Goal: Transaction & Acquisition: Purchase product/service

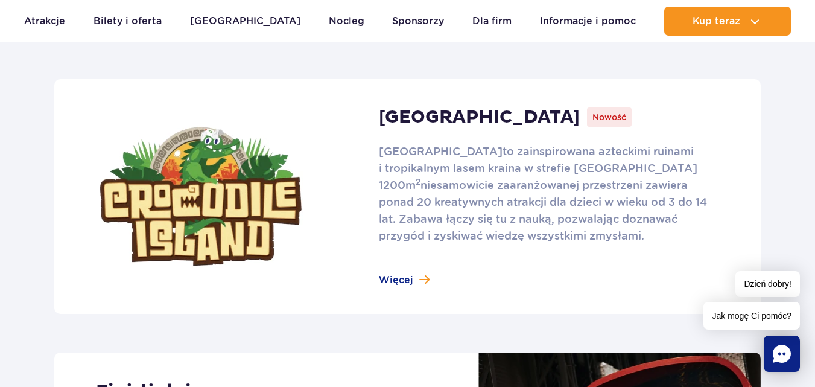
scroll to position [784, 0]
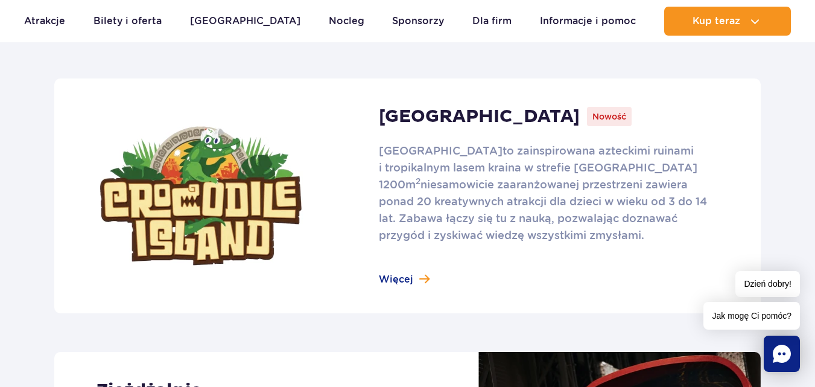
click at [396, 281] on link at bounding box center [407, 195] width 706 height 235
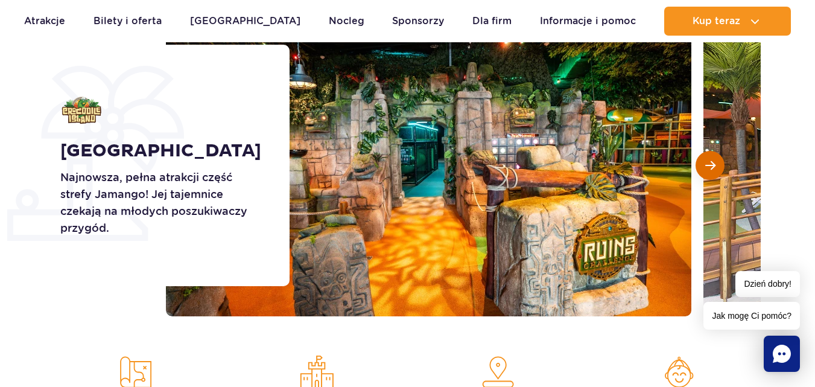
click at [715, 164] on button "Następny slajd" at bounding box center [709, 165] width 29 height 29
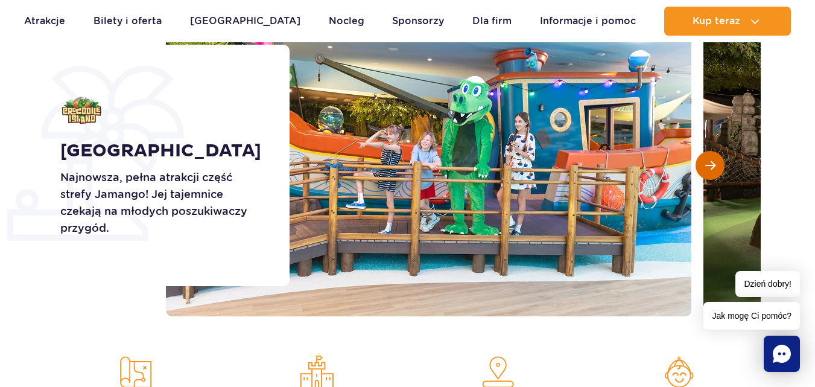
click at [715, 164] on button "Następny slajd" at bounding box center [709, 165] width 29 height 29
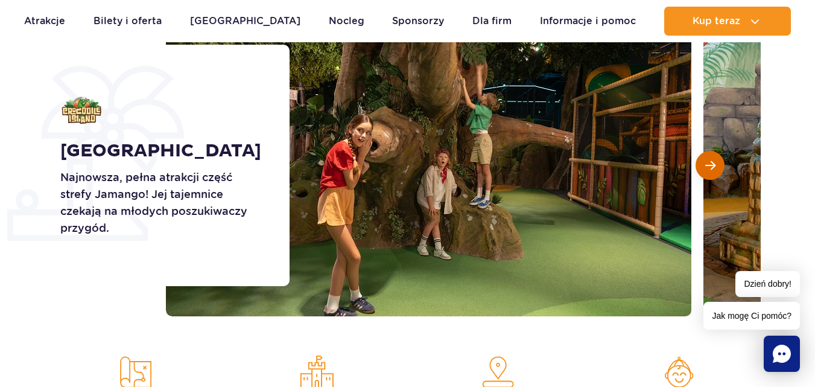
click at [715, 164] on button "Następny slajd" at bounding box center [709, 165] width 29 height 29
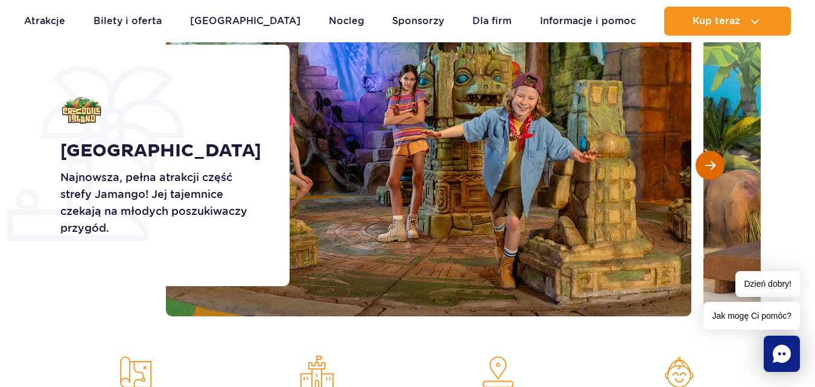
click at [715, 164] on button "Następny slajd" at bounding box center [709, 165] width 29 height 29
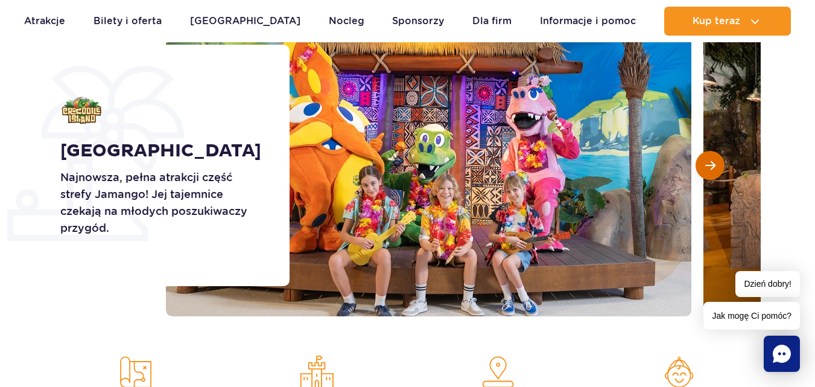
click at [715, 164] on button "Następny slajd" at bounding box center [709, 165] width 29 height 29
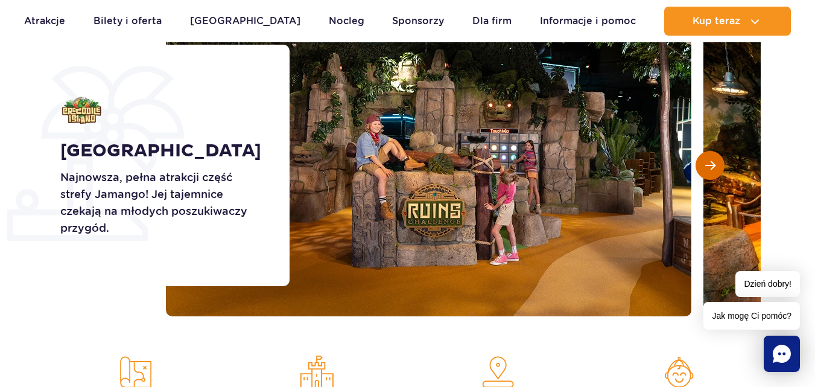
click at [715, 164] on button "Następny slajd" at bounding box center [709, 165] width 29 height 29
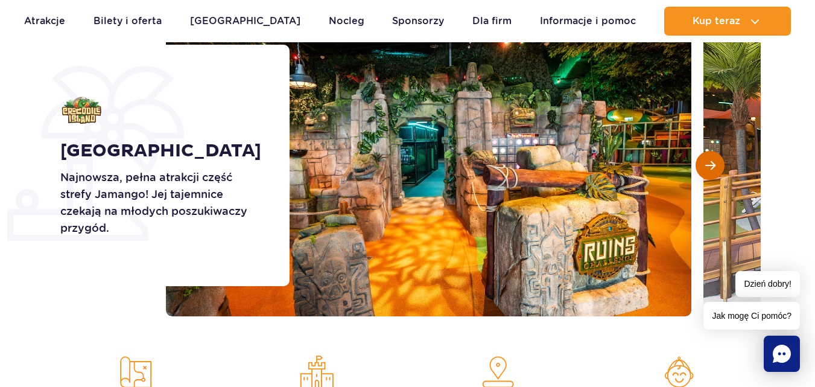
click at [715, 164] on button "Następny slajd" at bounding box center [709, 165] width 29 height 29
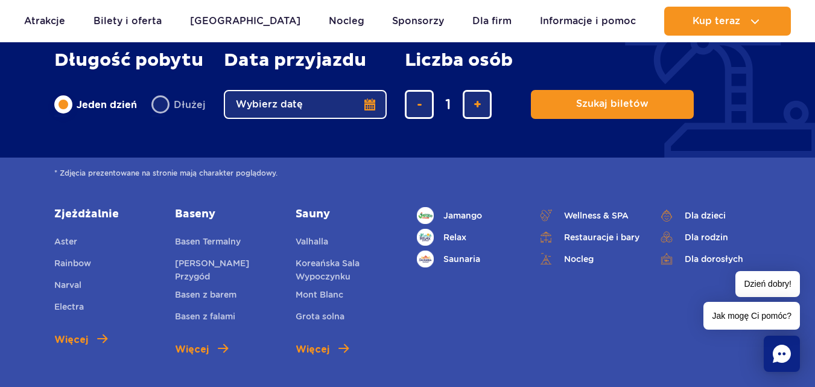
scroll to position [3016, 0]
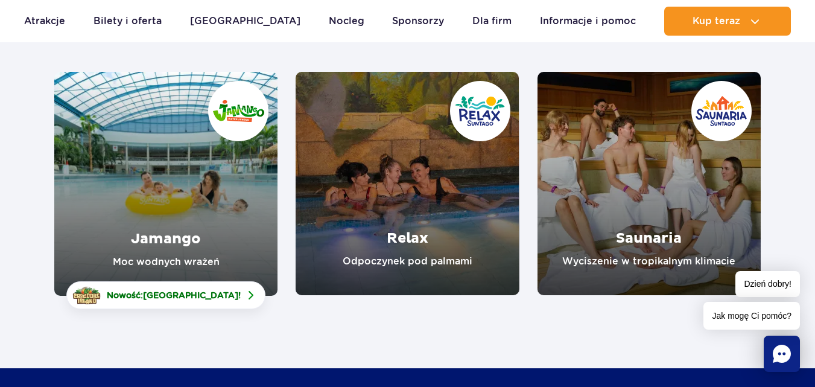
scroll to position [181, 0]
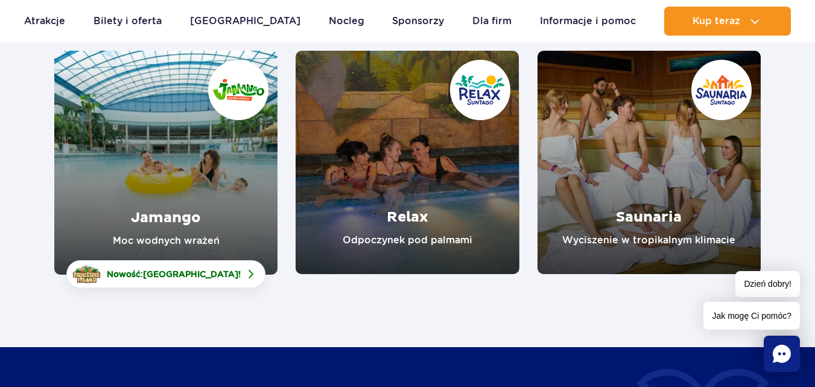
click at [149, 219] on link "Jamango" at bounding box center [165, 163] width 223 height 224
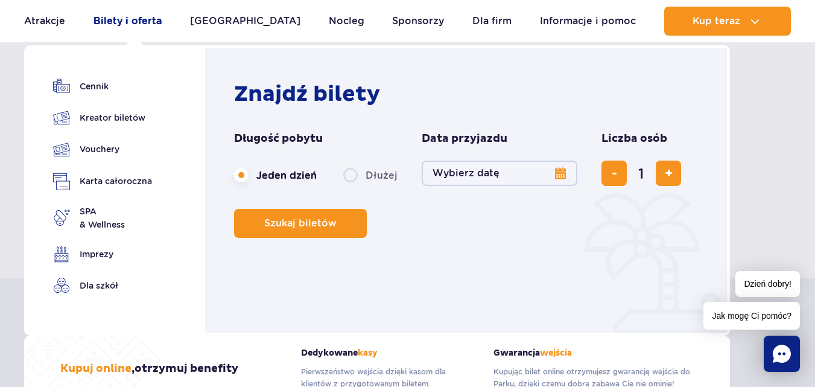
scroll to position [482, 0]
click at [96, 115] on link "Kreator biletów" at bounding box center [102, 117] width 99 height 17
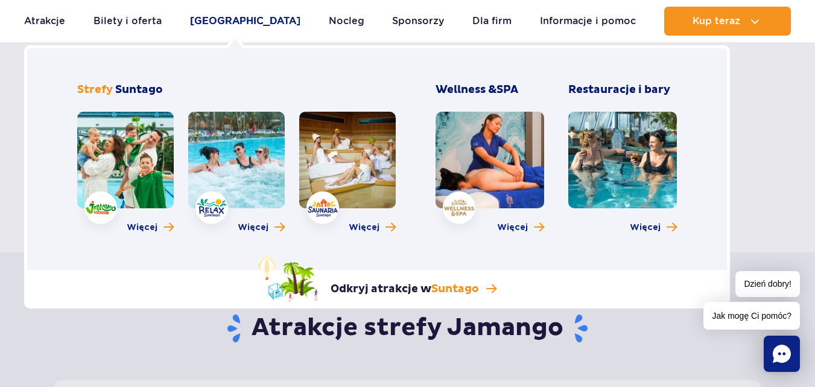
click at [222, 19] on link "Poznaj park" at bounding box center [245, 21] width 110 height 29
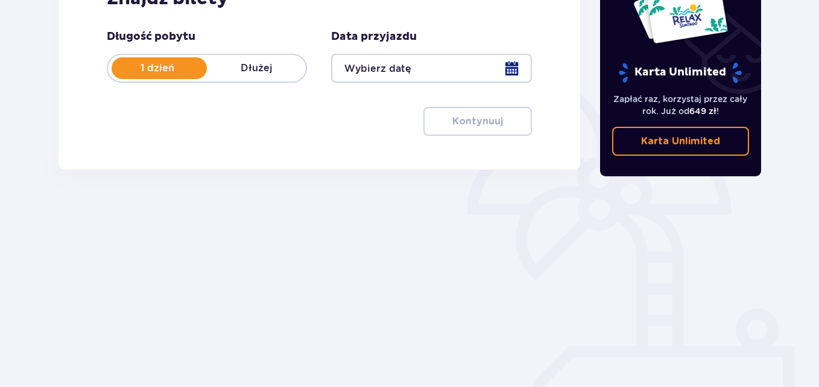
scroll to position [228, 0]
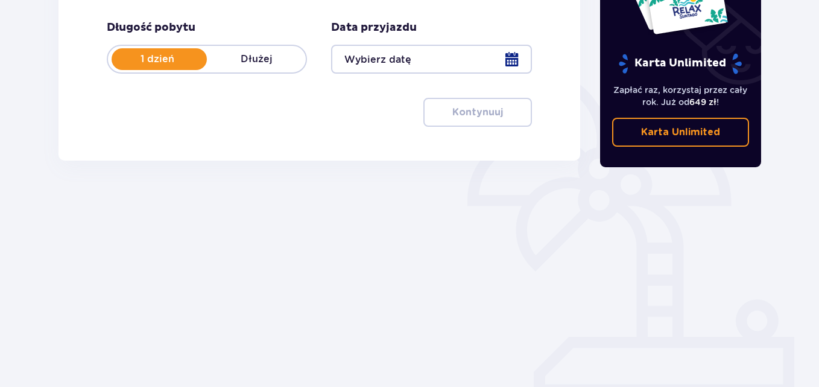
click at [513, 60] on div at bounding box center [431, 59] width 200 height 29
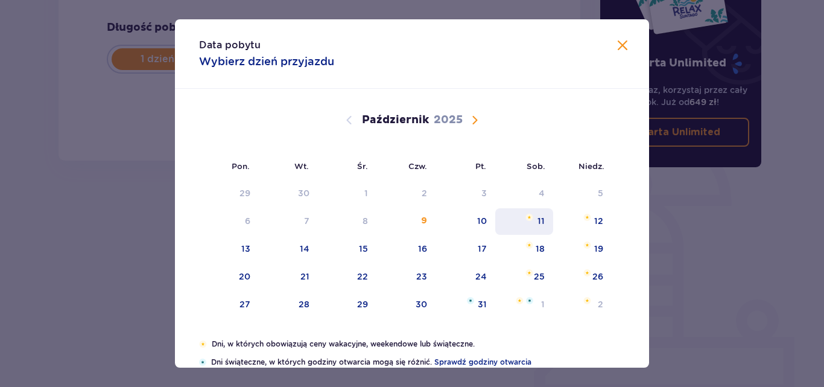
click at [537, 221] on div "11" at bounding box center [540, 221] width 7 height 12
type input "11.10.25"
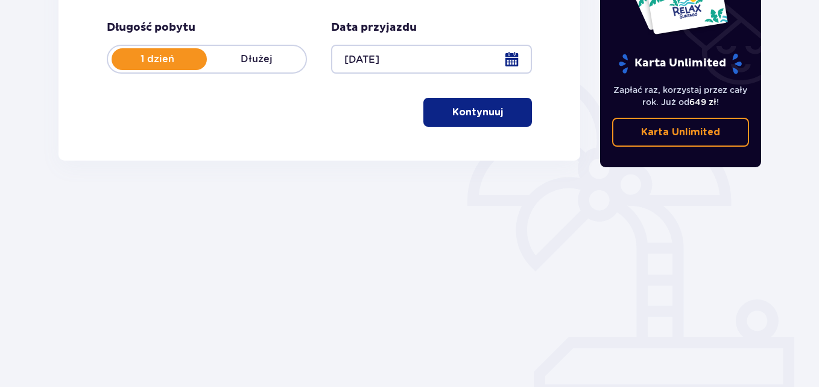
click at [458, 115] on p "Kontynuuj" at bounding box center [477, 112] width 51 height 13
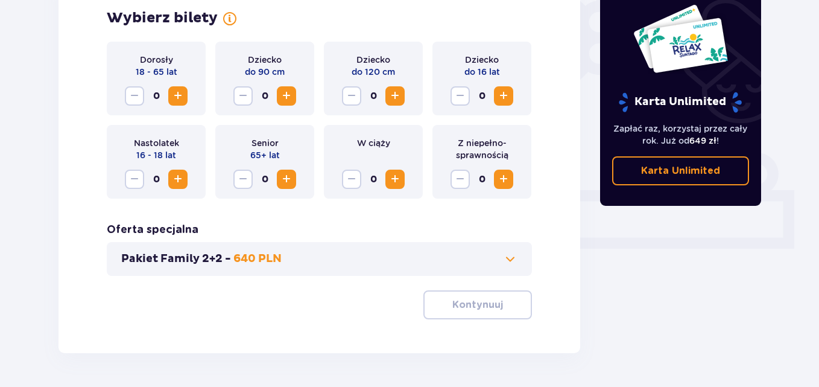
scroll to position [413, 0]
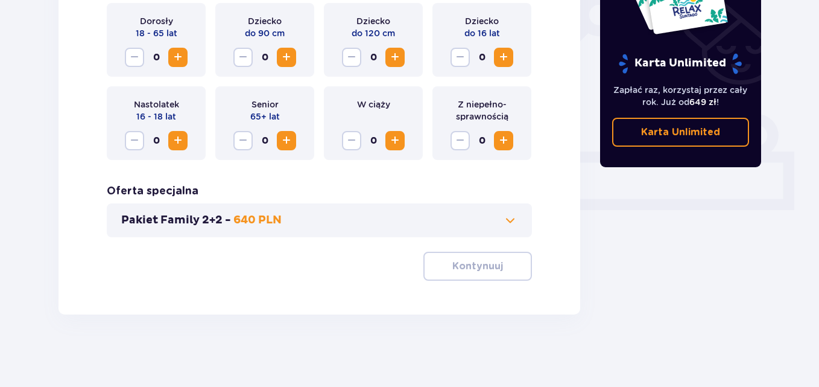
click at [395, 57] on span "Zwiększ" at bounding box center [395, 57] width 14 height 14
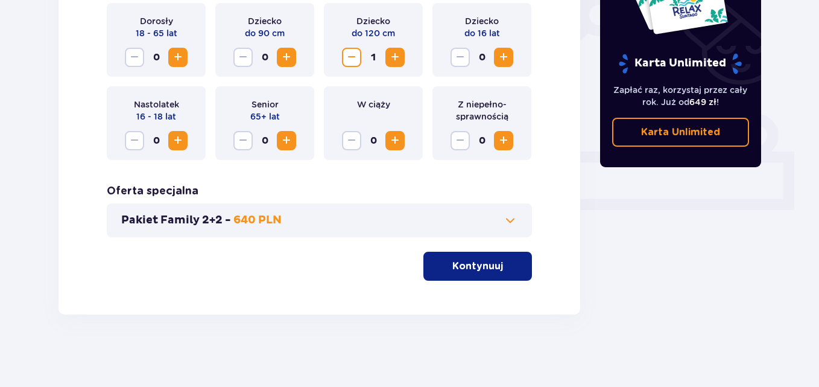
click at [458, 268] on p "Kontynuuj" at bounding box center [477, 265] width 51 height 13
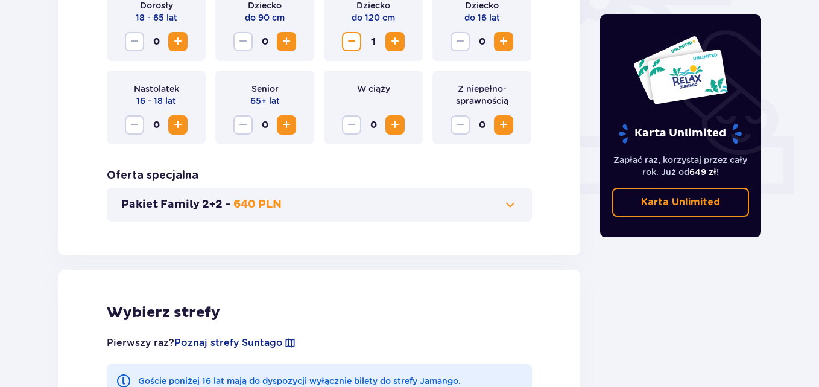
scroll to position [669, 0]
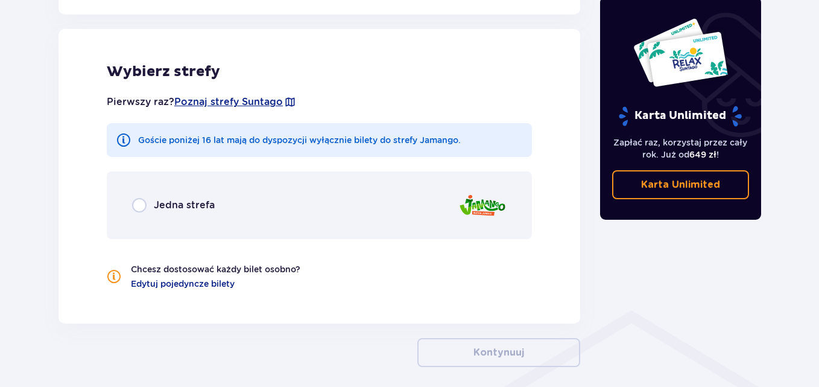
click at [493, 201] on img at bounding box center [482, 205] width 48 height 34
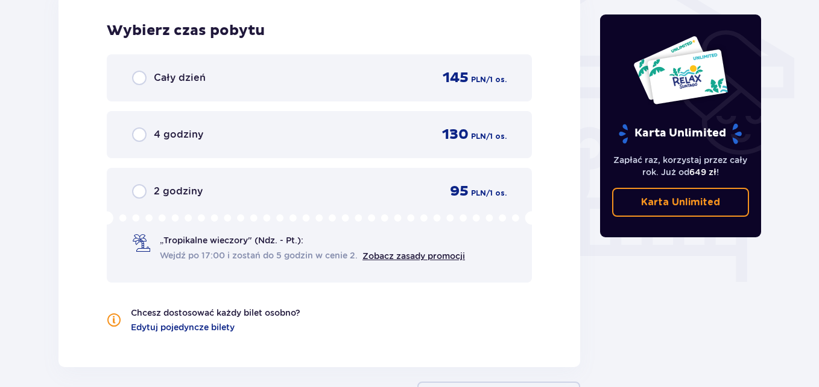
scroll to position [1099, 0]
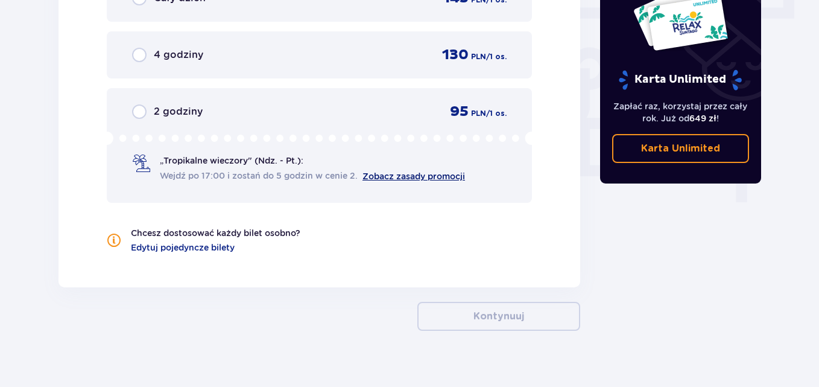
click at [395, 176] on link "Zobacz zasady promocji" at bounding box center [413, 176] width 103 height 10
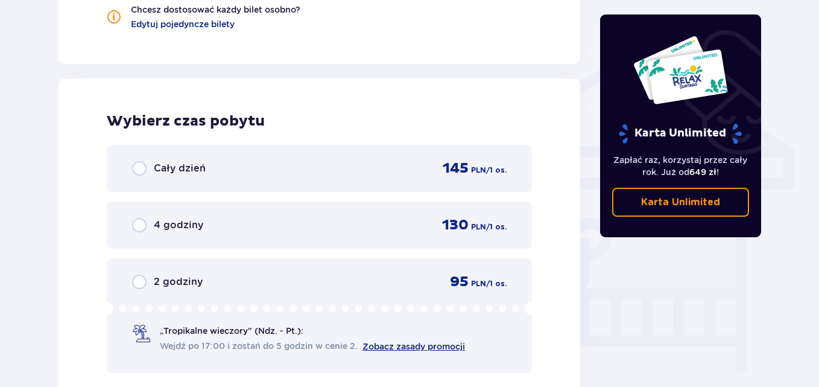
scroll to position [918, 0]
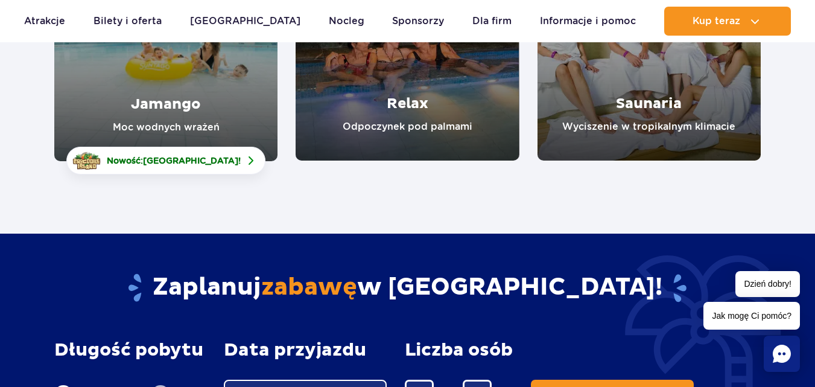
scroll to position [362, 0]
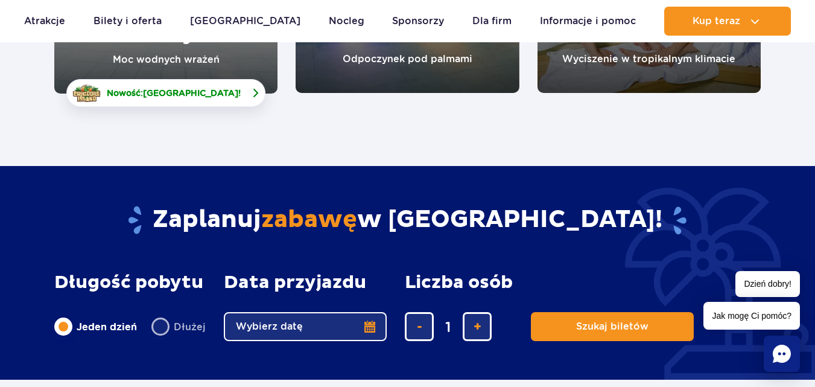
click at [156, 97] on span "Nowość: Crocodile Island !" at bounding box center [174, 93] width 134 height 12
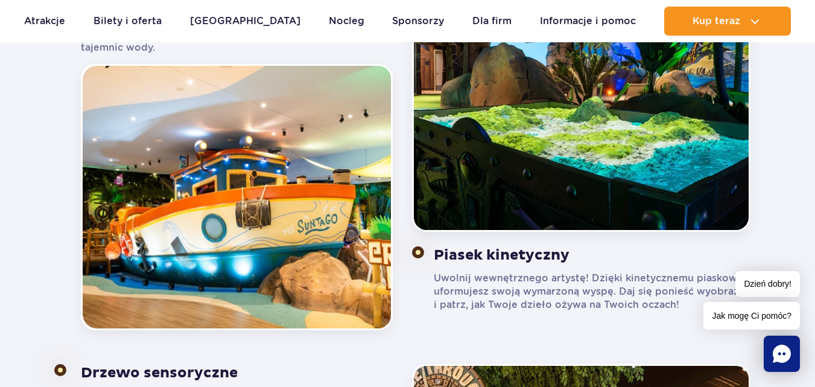
scroll to position [905, 0]
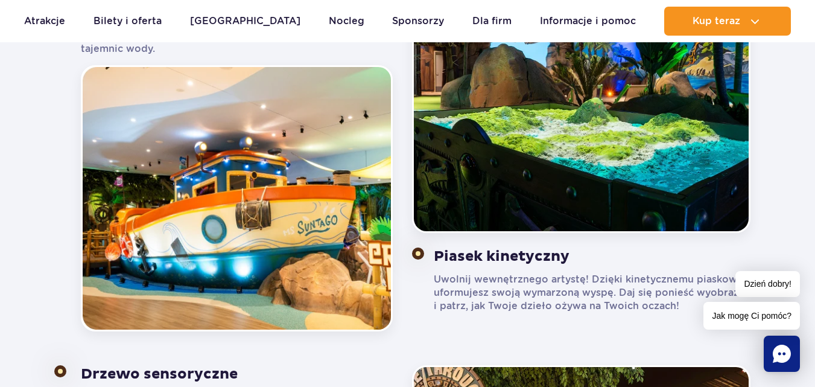
click at [732, 320] on span "Jak mogę Ci pomóc?" at bounding box center [751, 316] width 96 height 28
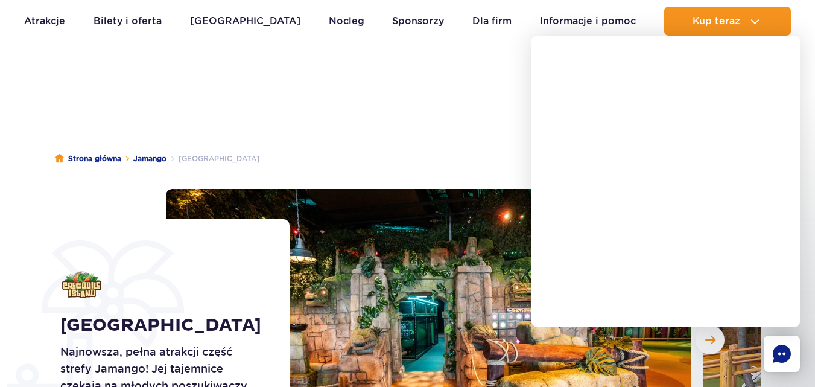
scroll to position [0, 0]
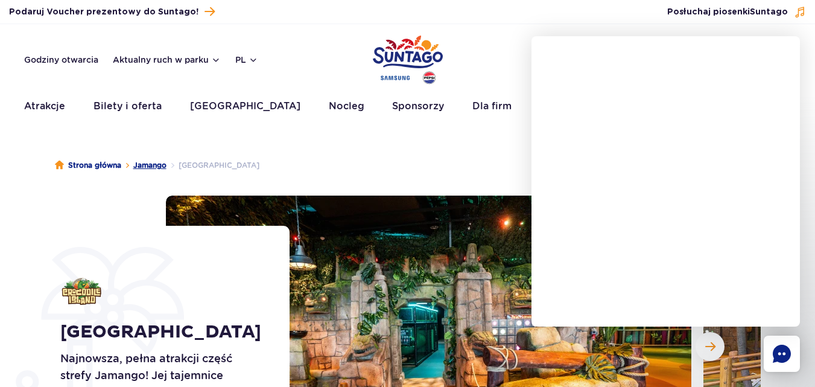
click at [151, 164] on link "Jamango" at bounding box center [149, 165] width 33 height 12
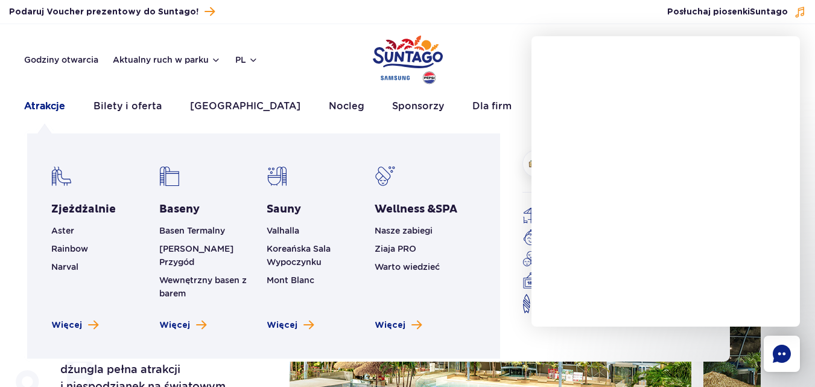
click at [46, 101] on link "Atrakcje" at bounding box center [44, 106] width 41 height 29
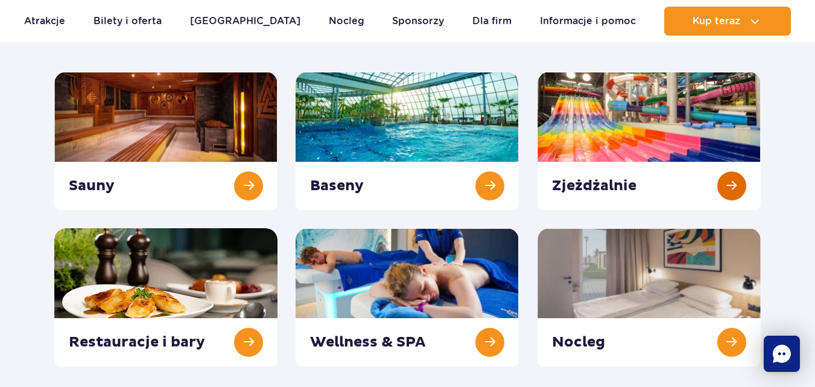
scroll to position [181, 0]
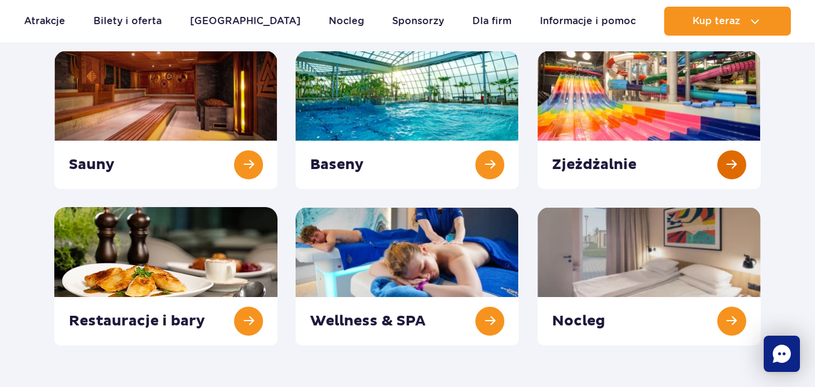
click at [590, 112] on link at bounding box center [648, 120] width 223 height 138
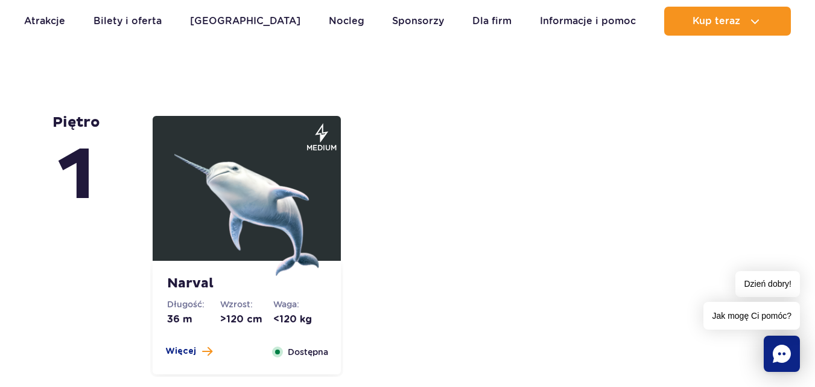
scroll to position [2774, 0]
